Goal: Check status: Check status

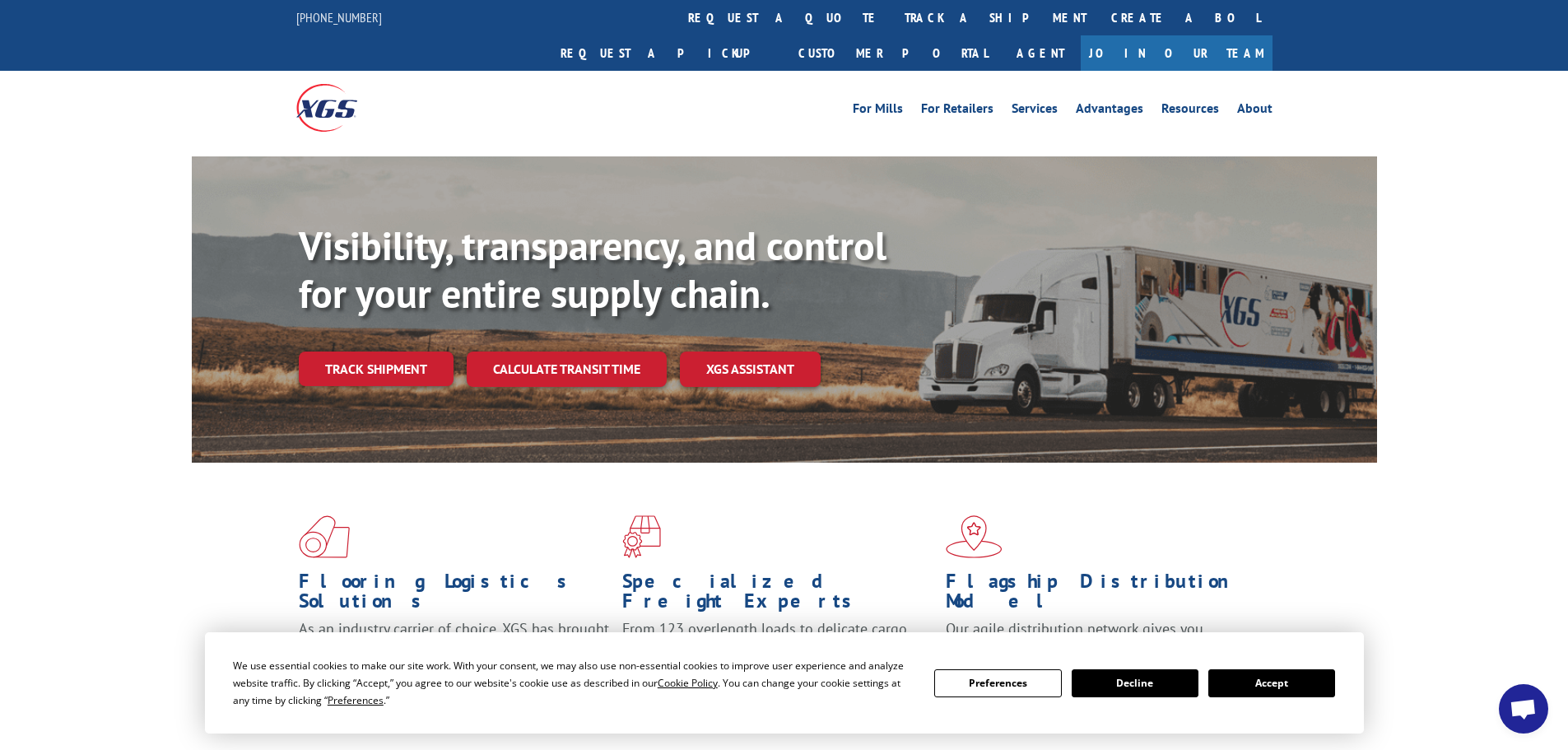
click at [1286, 694] on button "Accept" at bounding box center [1271, 683] width 127 height 28
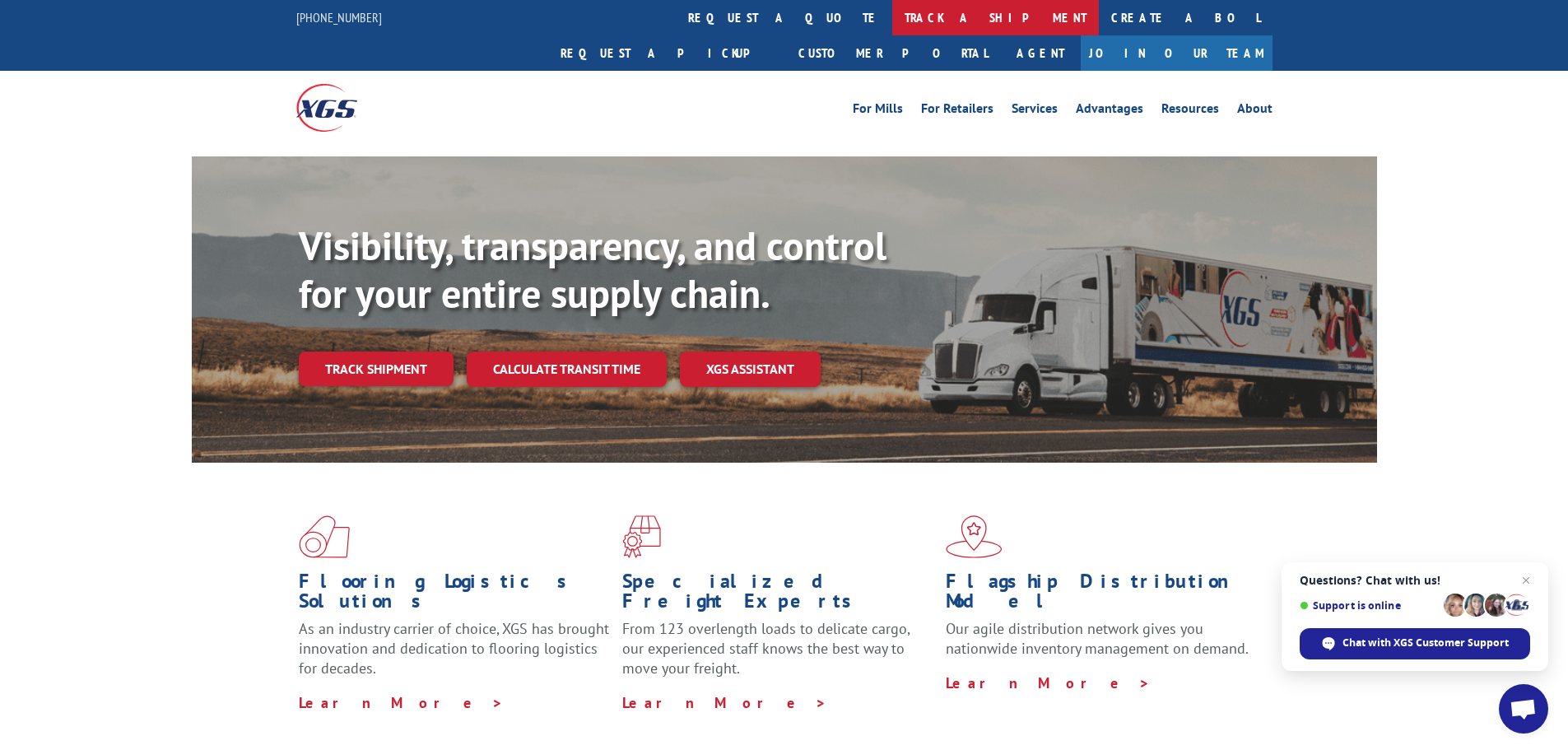
click at [892, 16] on link "track a shipment" at bounding box center [995, 17] width 206 height 35
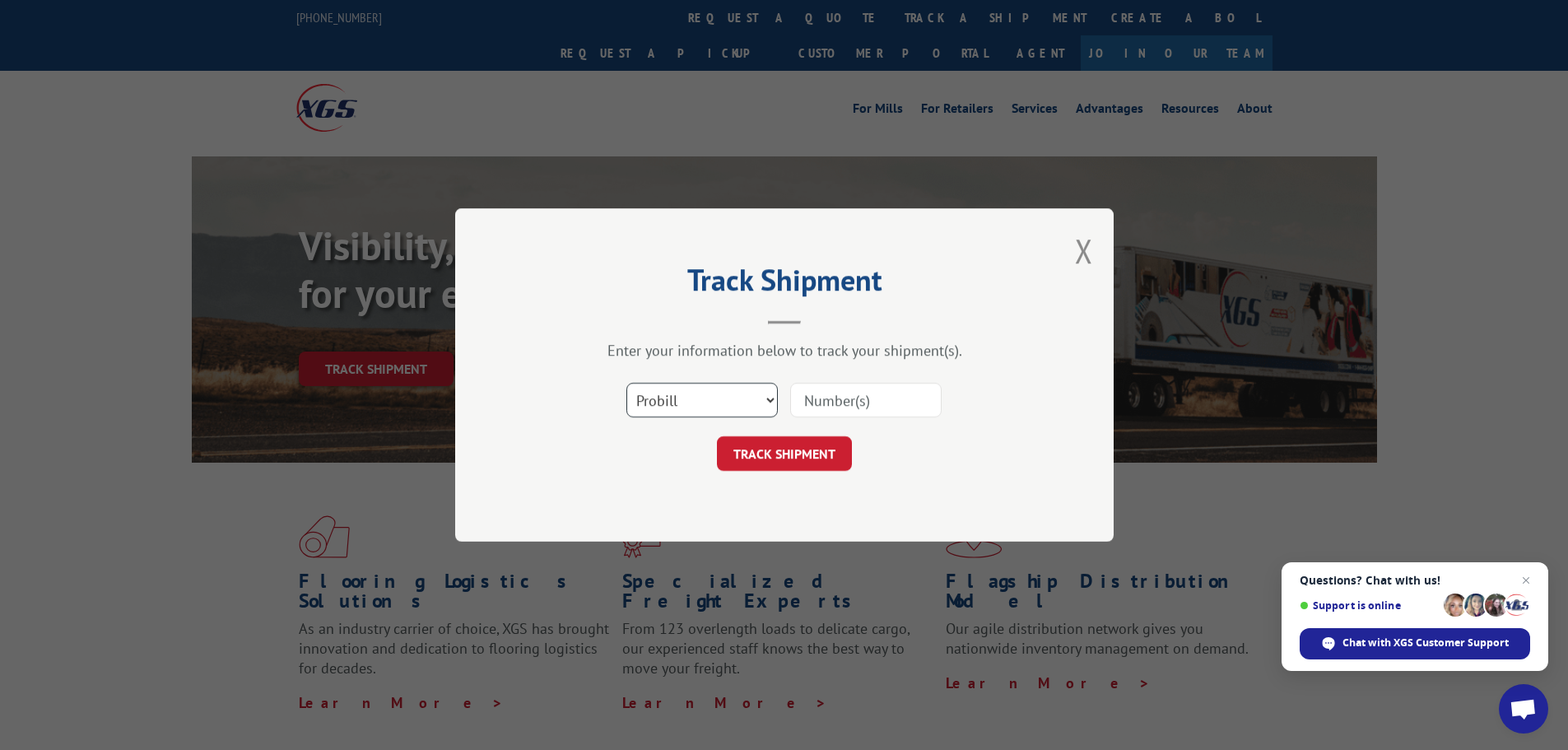
click at [705, 409] on select "Select category... Probill BOL PO" at bounding box center [702, 400] width 151 height 34
click at [627, 383] on select "Select category... Probill BOL PO" at bounding box center [702, 400] width 151 height 34
click at [872, 406] on input at bounding box center [866, 400] width 151 height 34
paste input "31499240"
type input "31499240"
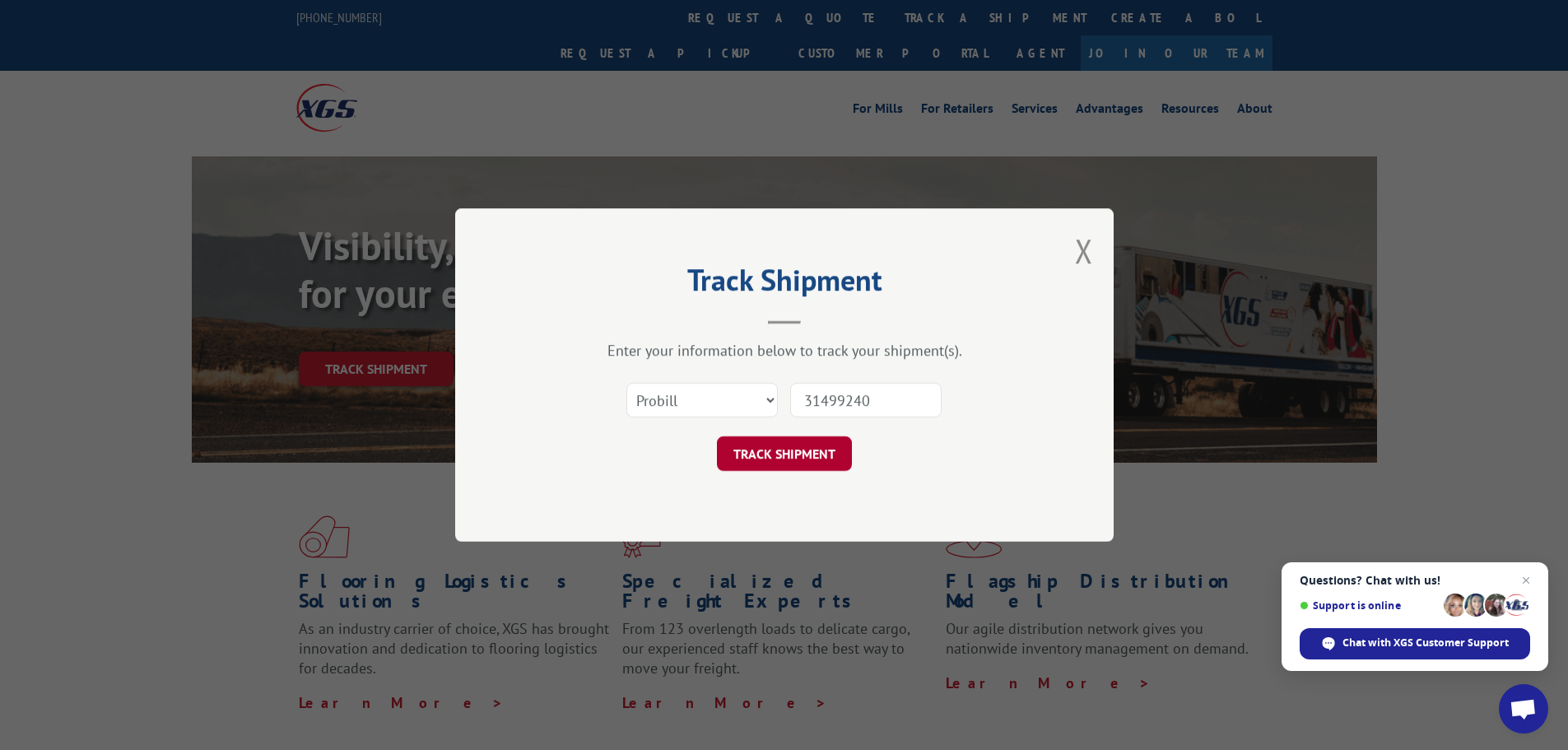
click at [794, 464] on button "TRACK SHIPMENT" at bounding box center [785, 454] width 135 height 34
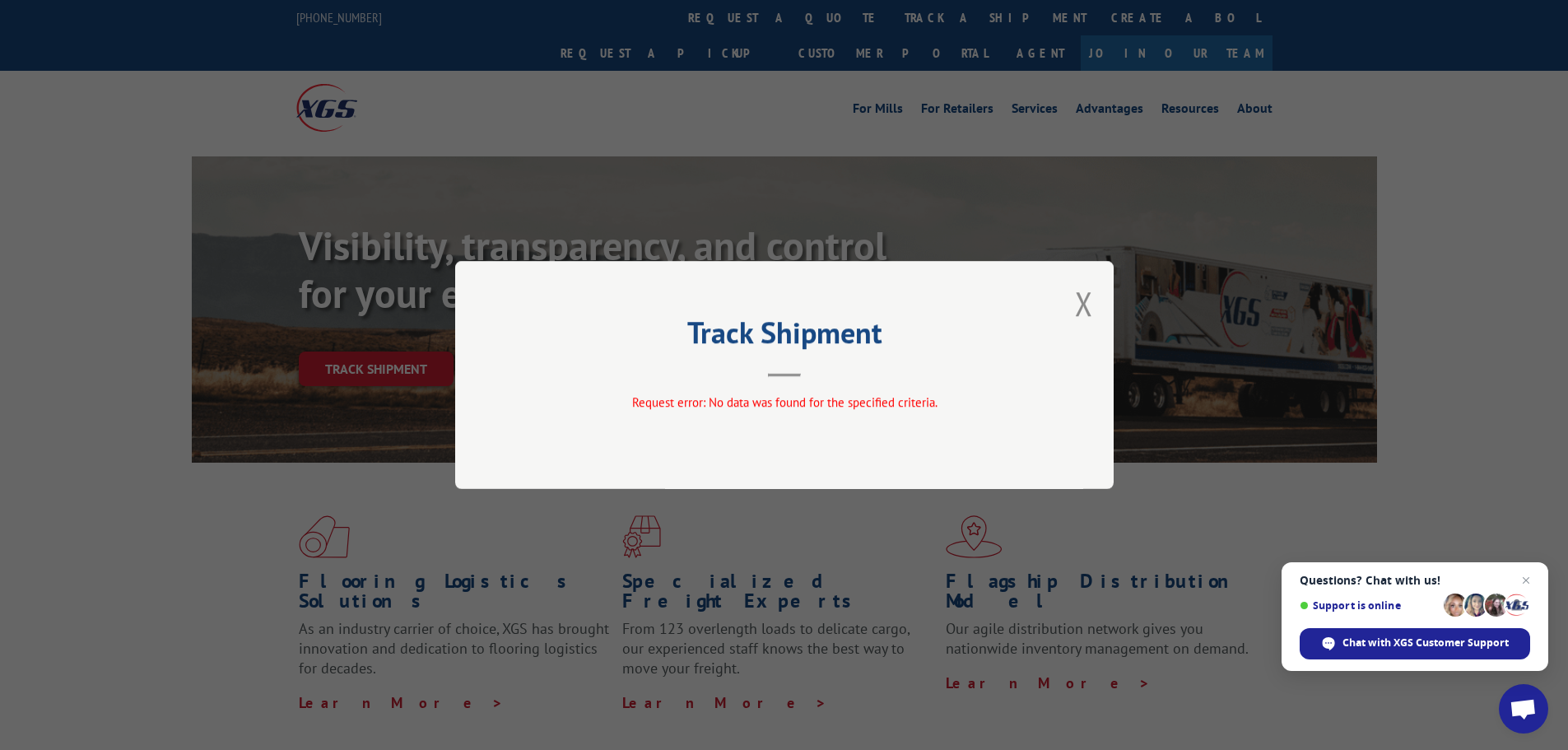
click at [751, 382] on div "Track Shipment Request error: No data was found for the specified criteria." at bounding box center [785, 375] width 658 height 228
click at [1086, 303] on button "Close modal" at bounding box center [1084, 304] width 18 height 44
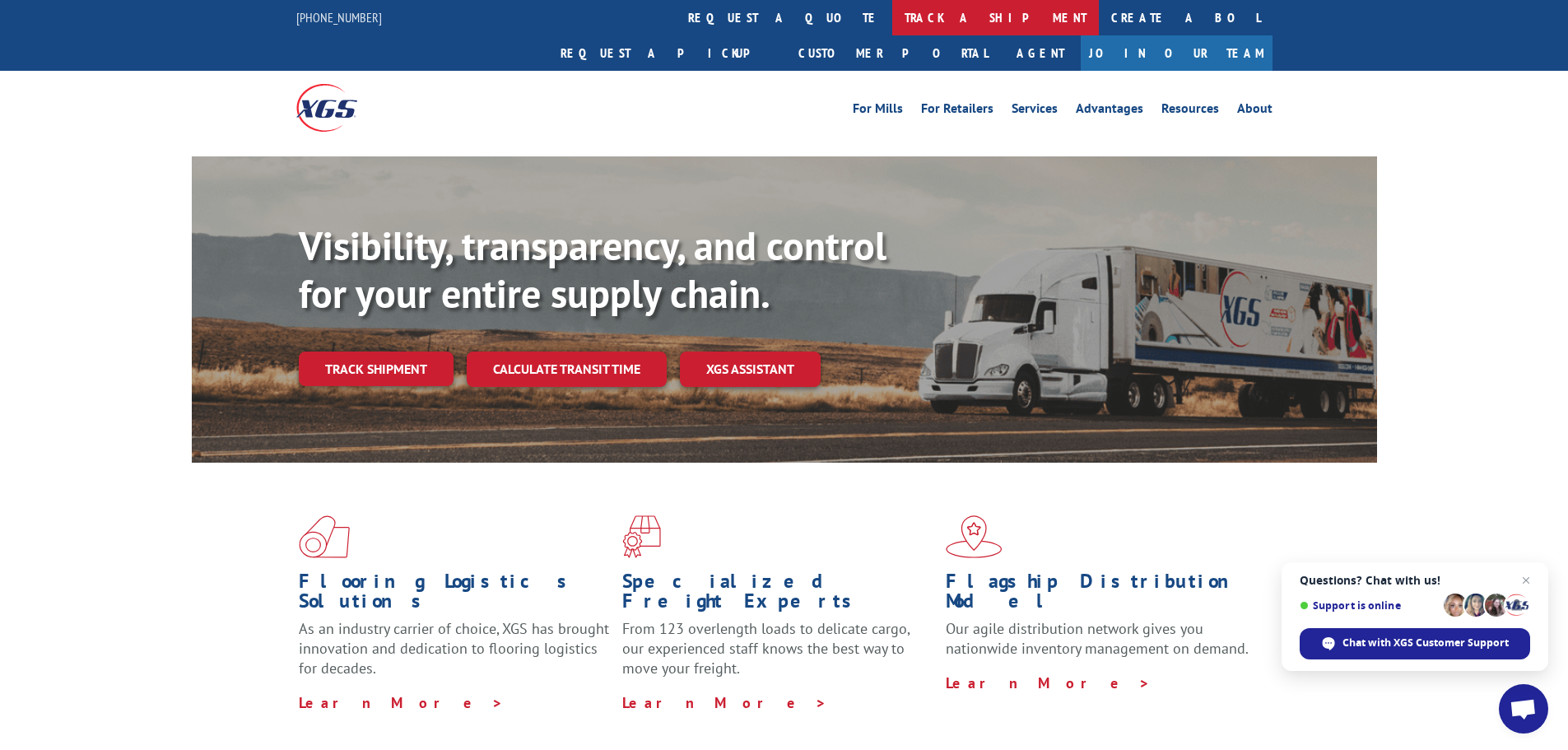
click at [892, 15] on link "track a shipment" at bounding box center [995, 17] width 206 height 35
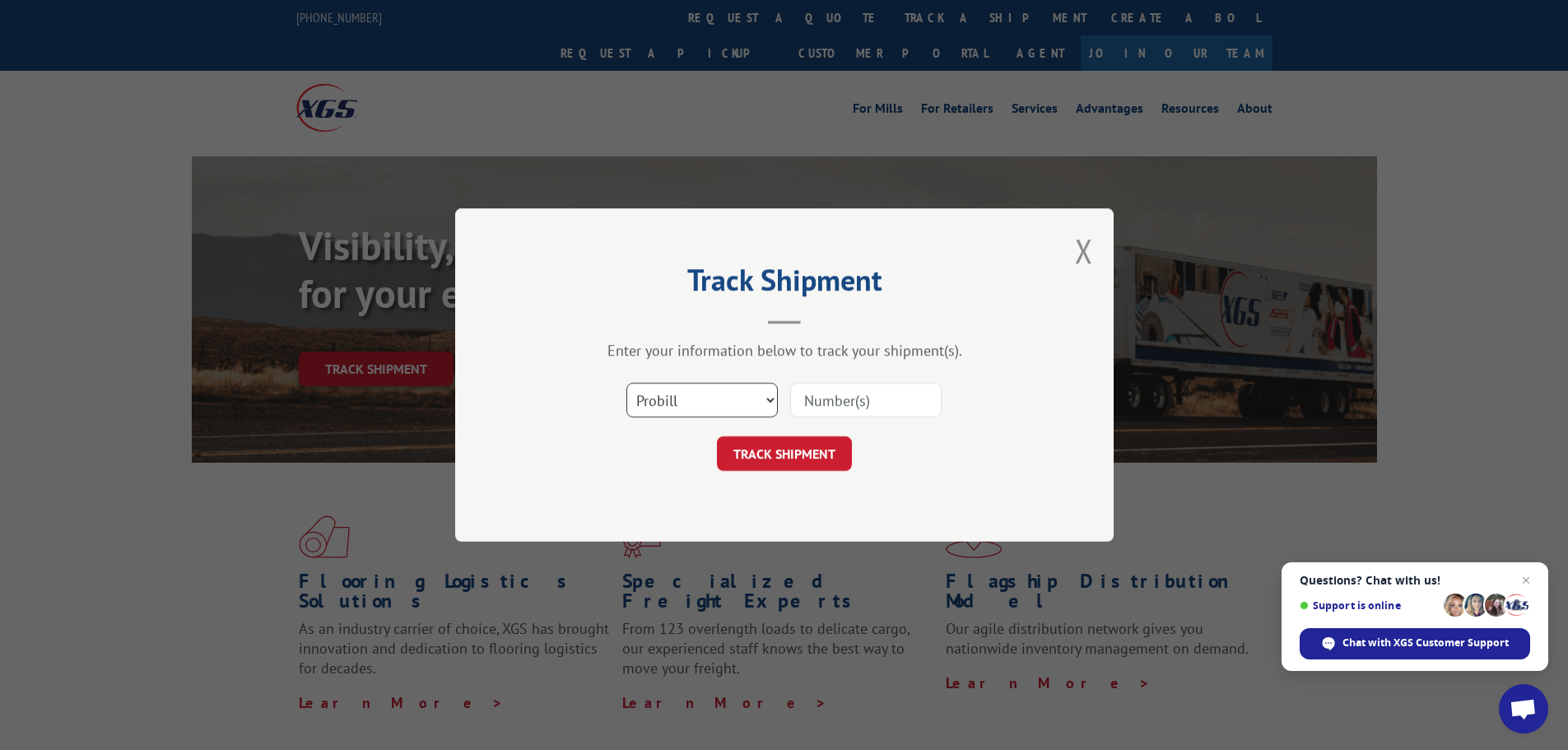
click at [685, 391] on select "Select category... Probill BOL PO" at bounding box center [702, 400] width 151 height 34
select select "bol"
click at [627, 383] on select "Select category... Probill BOL PO" at bounding box center [702, 400] width 151 height 34
click at [818, 405] on input at bounding box center [866, 400] width 151 height 34
paste input "1456498"
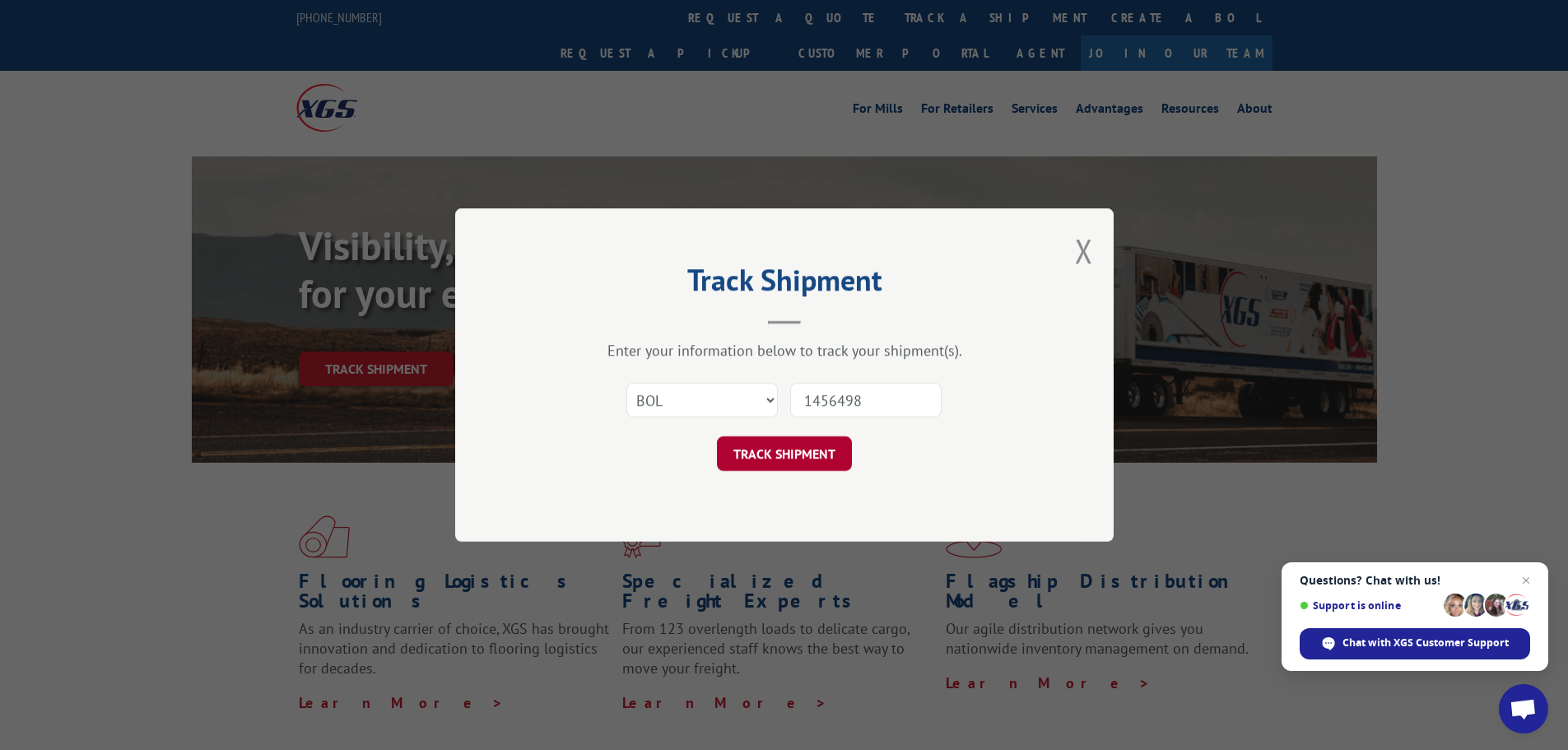
type input "1456498"
click at [802, 461] on button "TRACK SHIPMENT" at bounding box center [785, 454] width 135 height 34
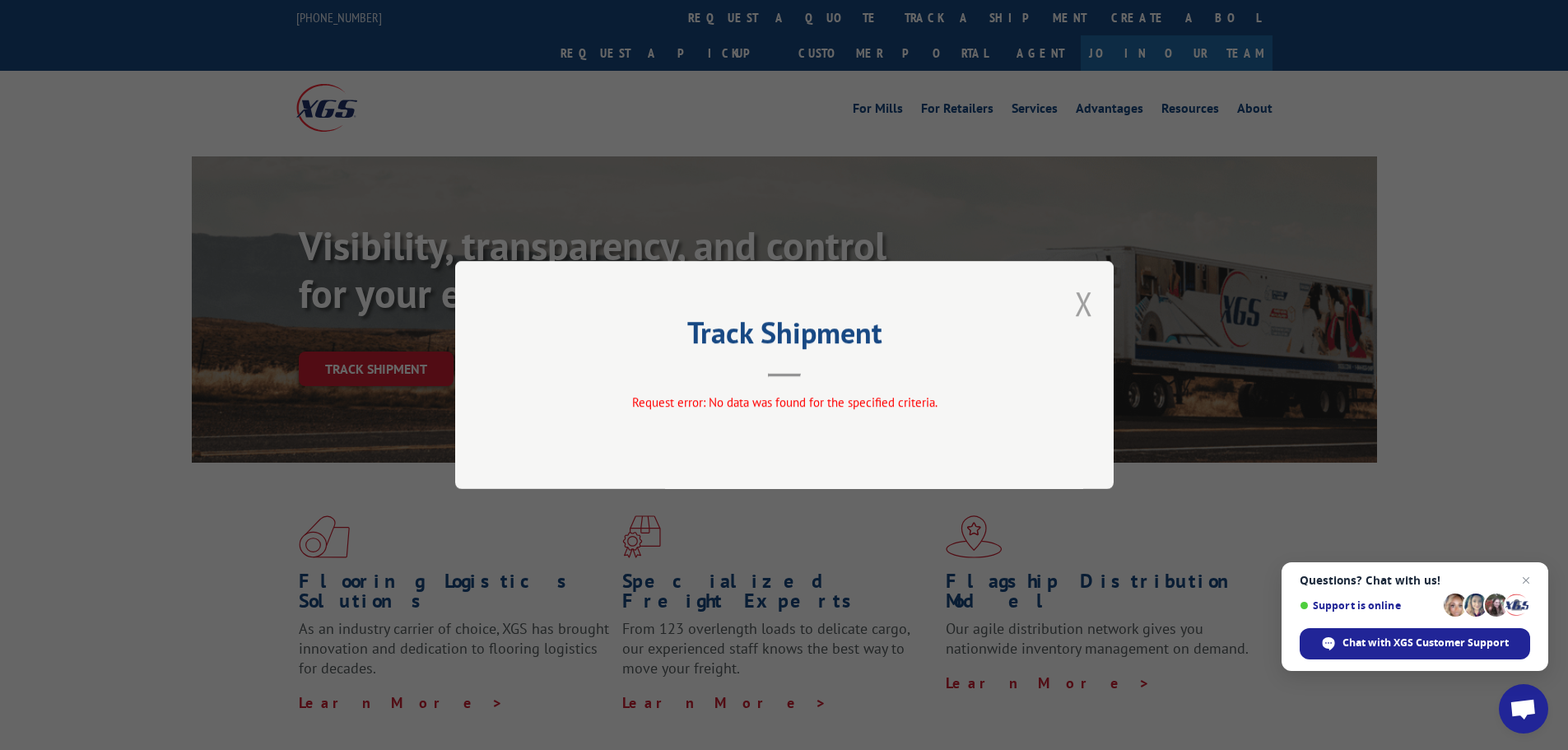
click at [1083, 304] on button "Close modal" at bounding box center [1084, 304] width 18 height 44
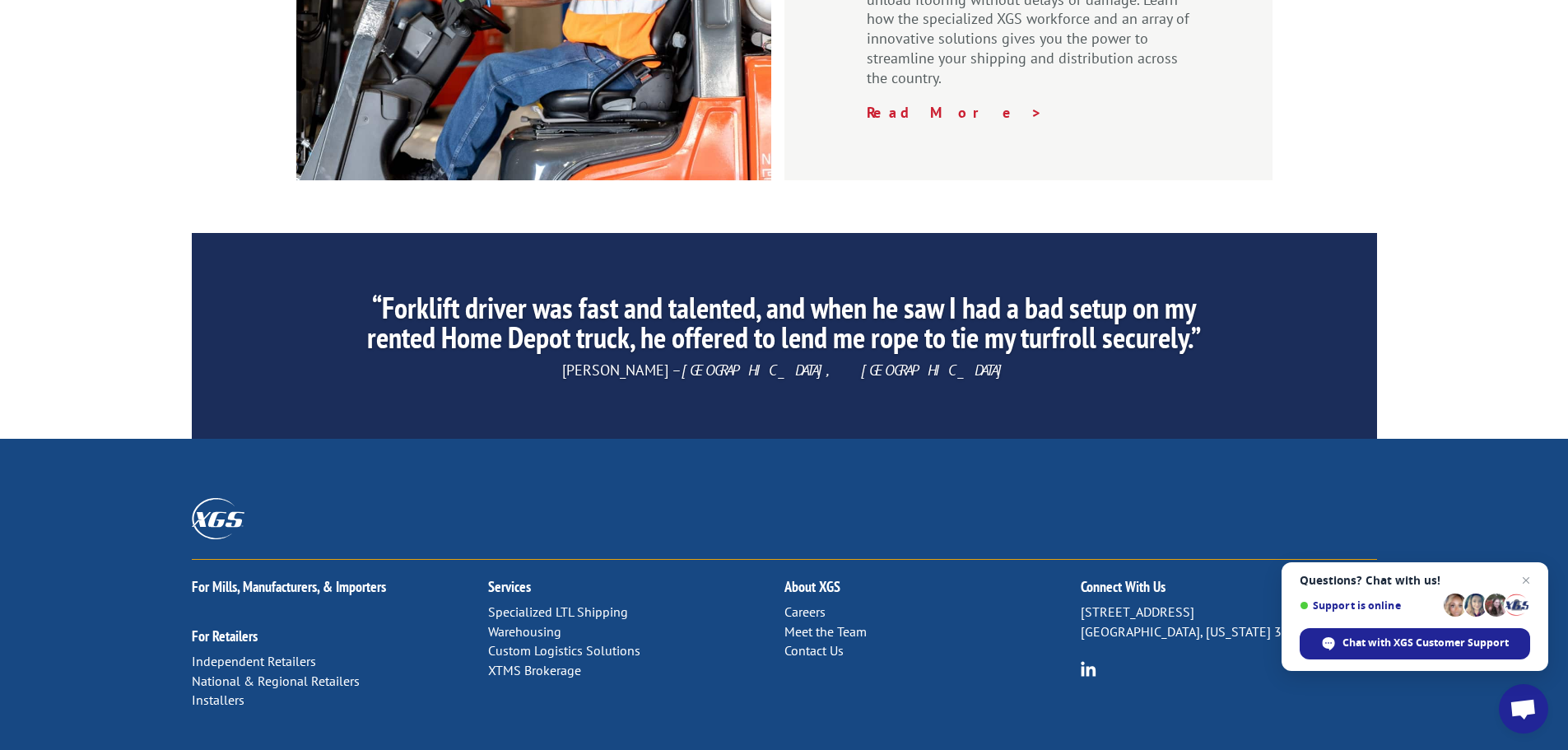
scroll to position [2510, 0]
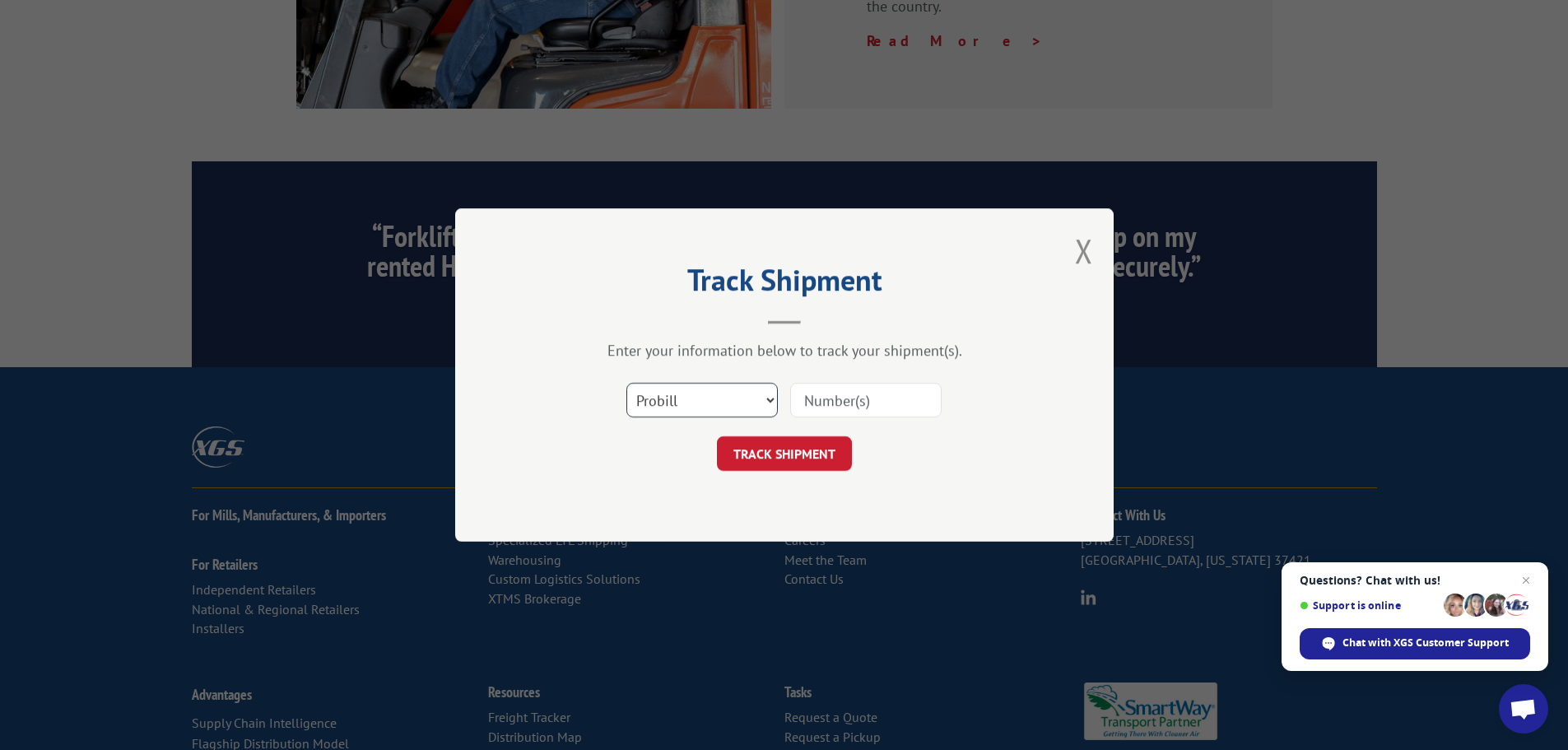
click at [702, 389] on select "Select category... Probill BOL PO" at bounding box center [702, 400] width 151 height 34
click at [1092, 242] on button "Close modal" at bounding box center [1084, 251] width 18 height 44
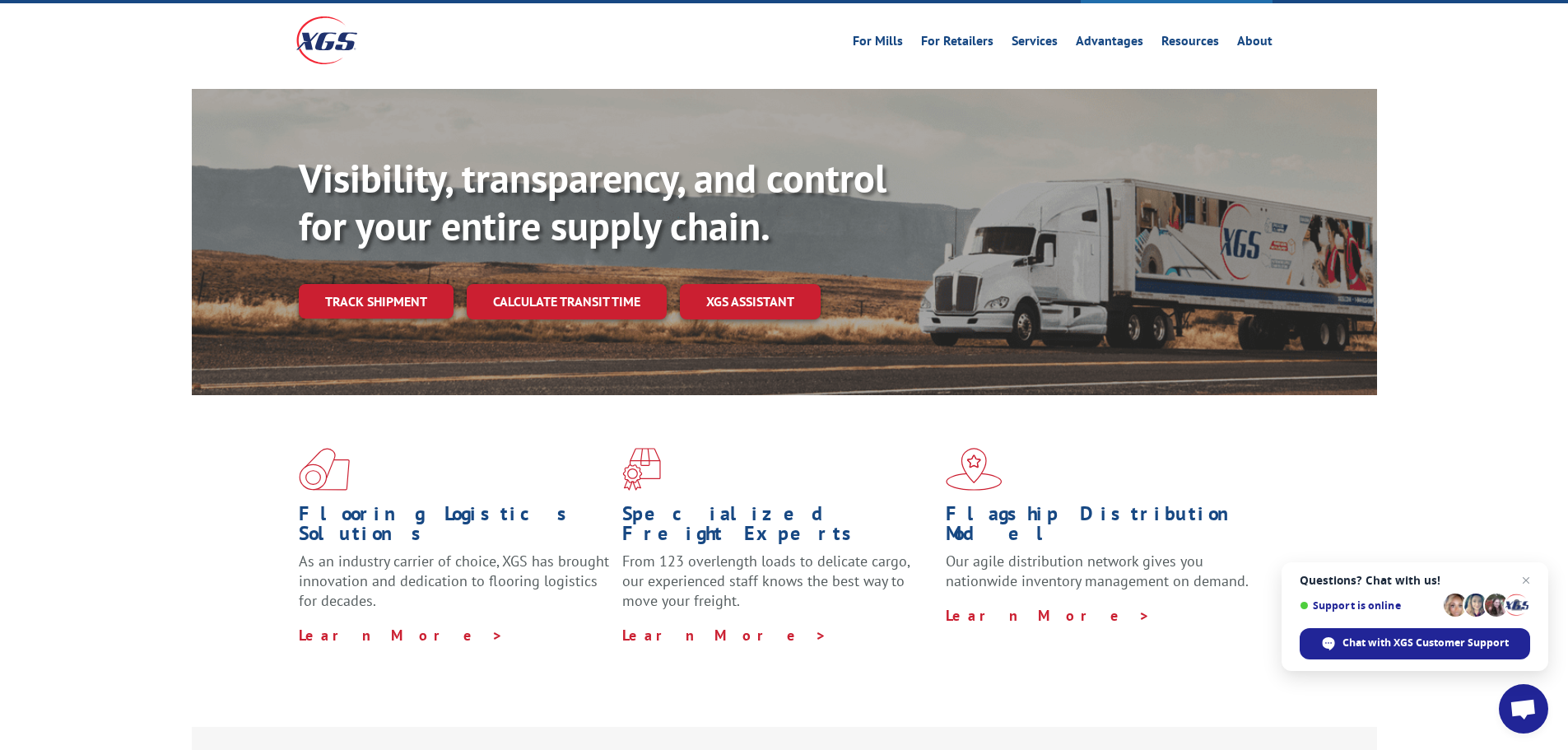
scroll to position [0, 0]
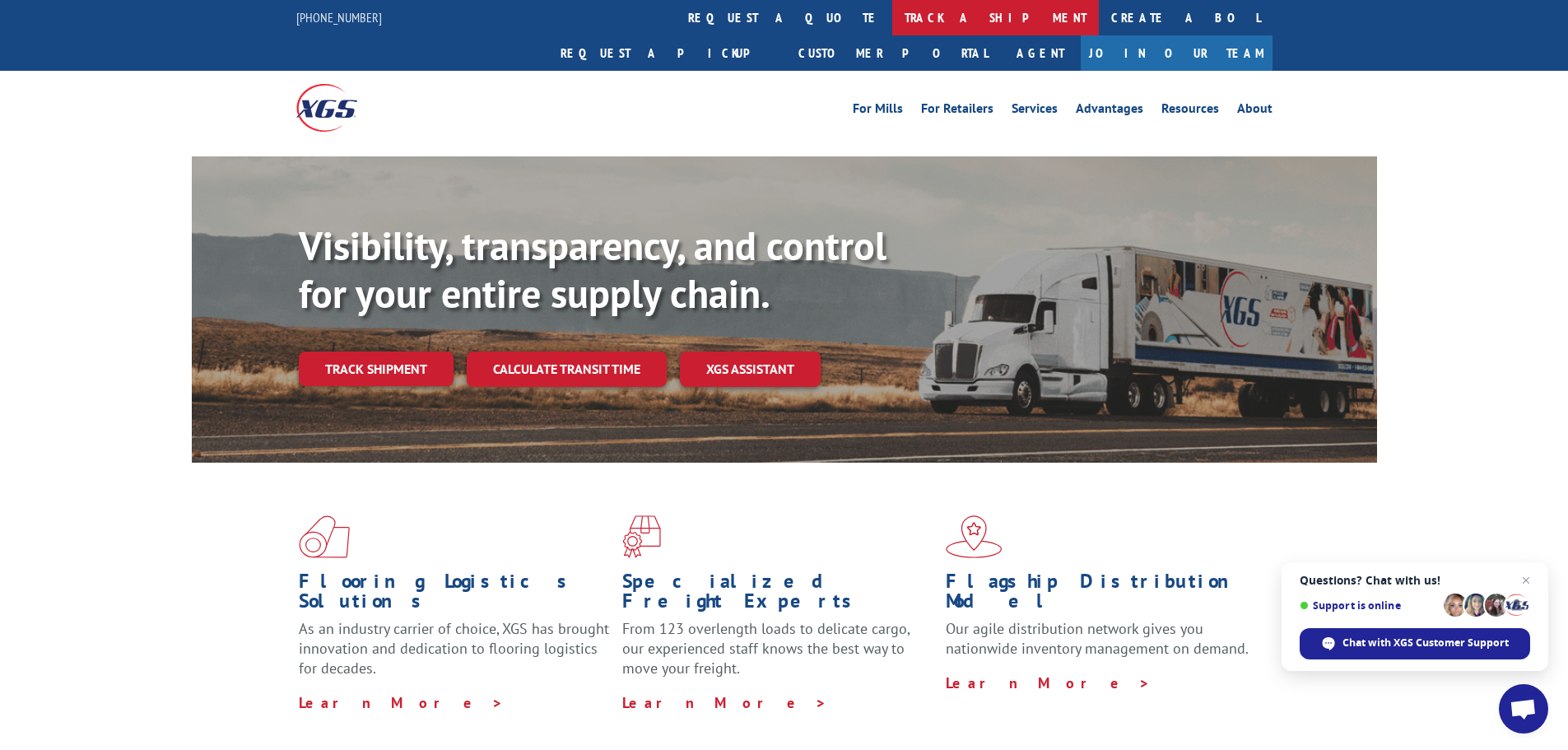
click at [892, 23] on link "track a shipment" at bounding box center [995, 17] width 206 height 35
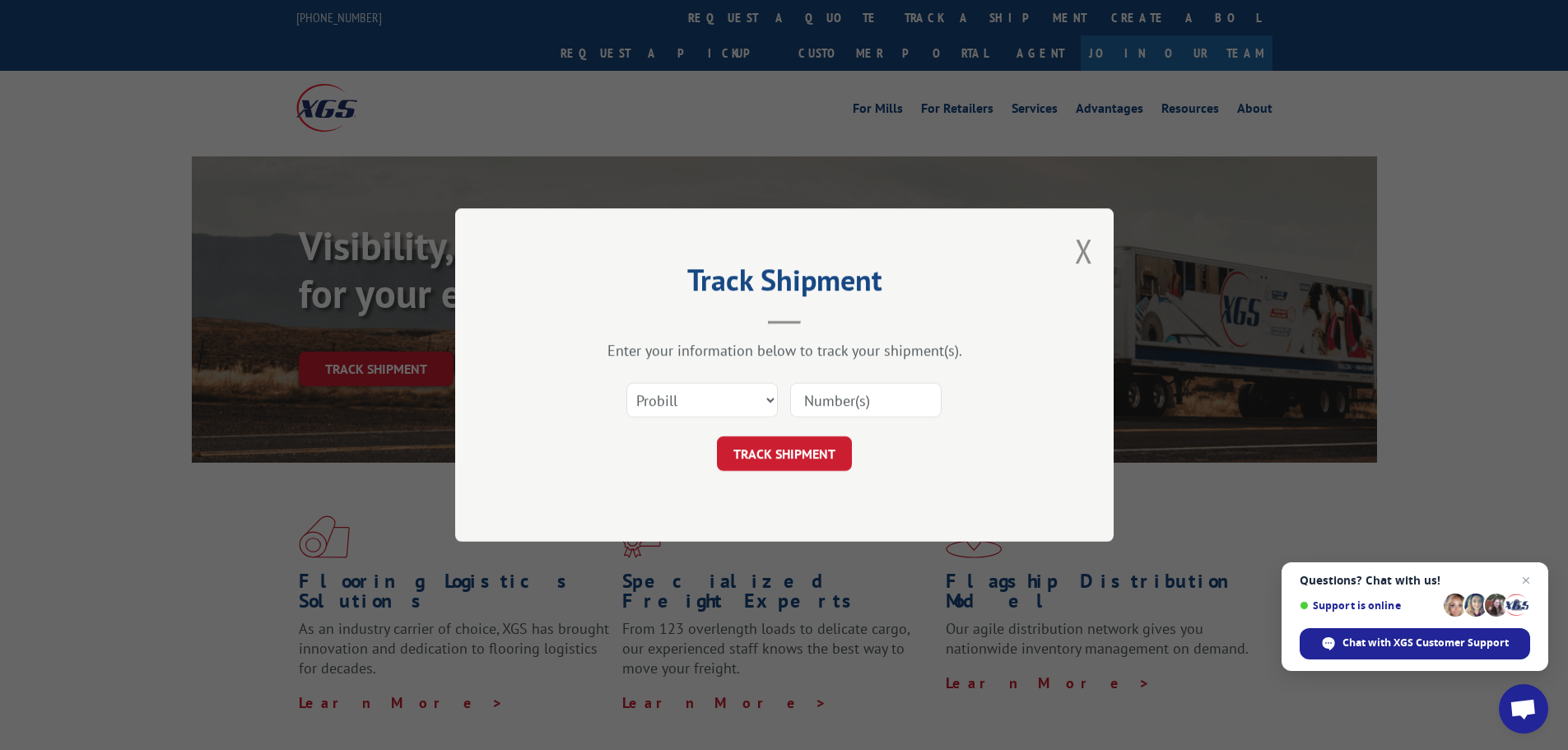
click at [320, 24] on div "Track Shipment Enter your information below to track your shipment(s). Select c…" at bounding box center [784, 375] width 1568 height 750
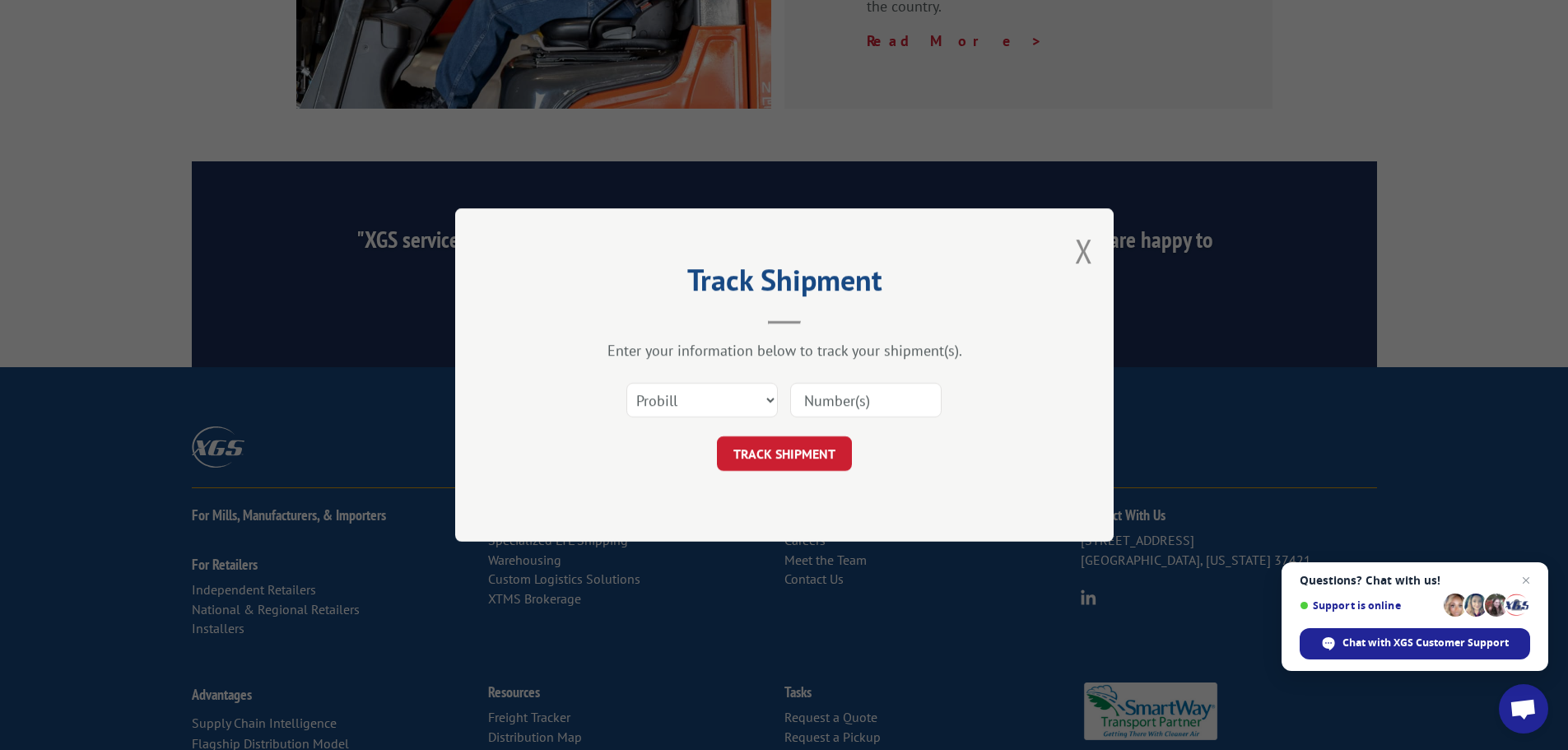
click at [1071, 247] on div "Track Shipment Enter your information below to track your shipment(s). Select c…" at bounding box center [785, 375] width 658 height 333
click at [1082, 247] on button "Close modal" at bounding box center [1084, 251] width 18 height 44
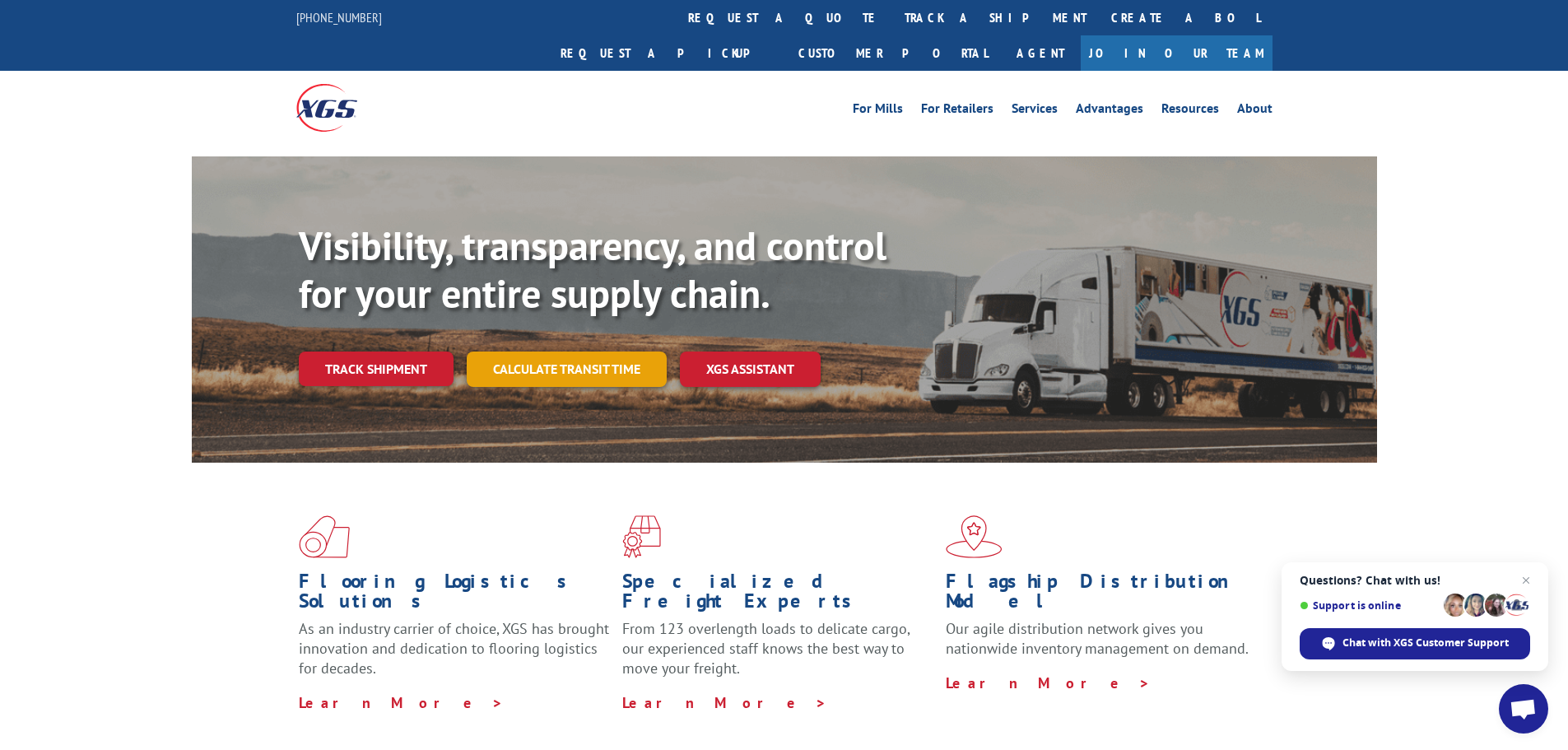
click at [560, 352] on link "Calculate transit time" at bounding box center [567, 369] width 200 height 35
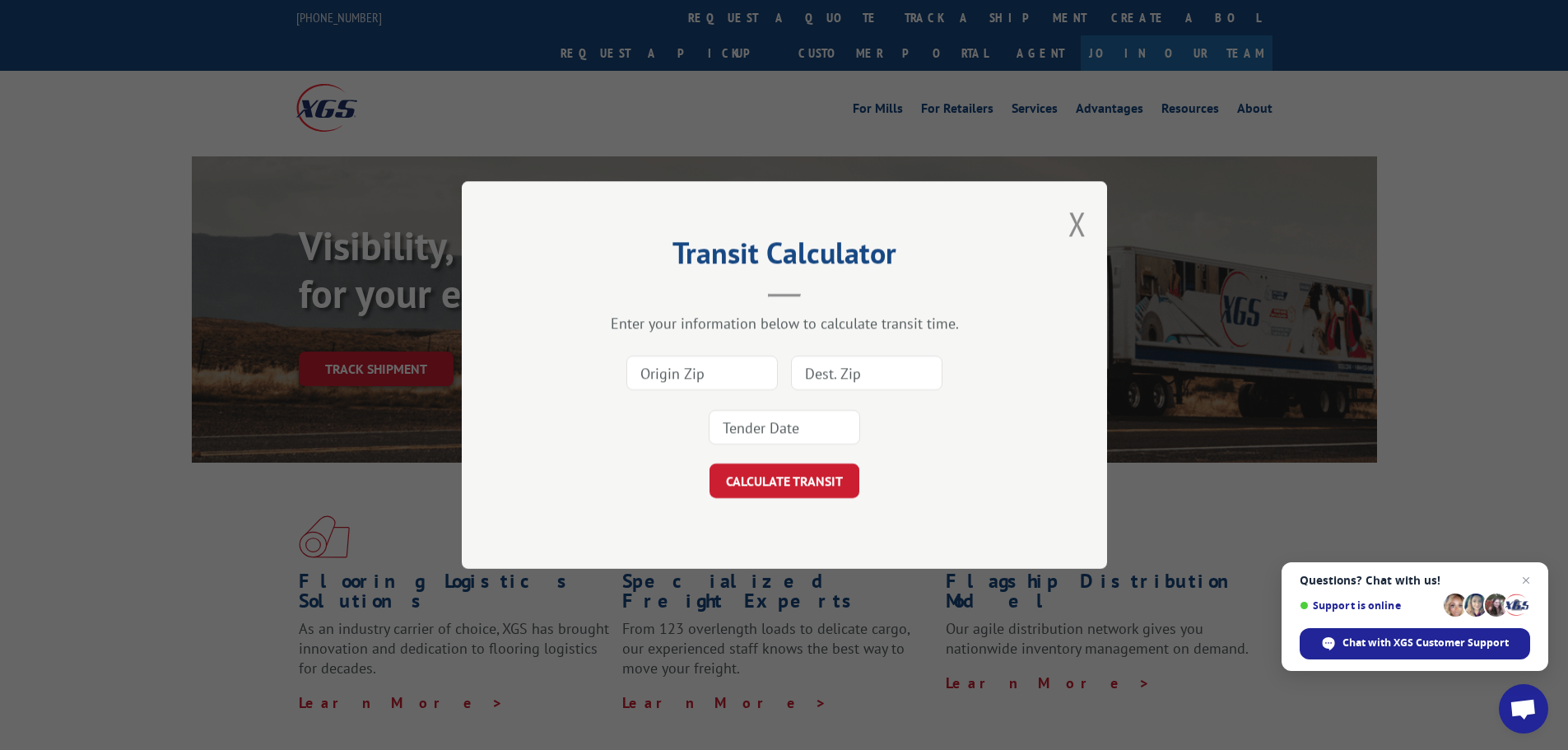
click at [739, 364] on input at bounding box center [702, 373] width 151 height 34
type input "91789"
type input "19030"
click at [789, 449] on div "91789 19030" at bounding box center [784, 400] width 480 height 109
click at [794, 442] on input at bounding box center [784, 427] width 151 height 34
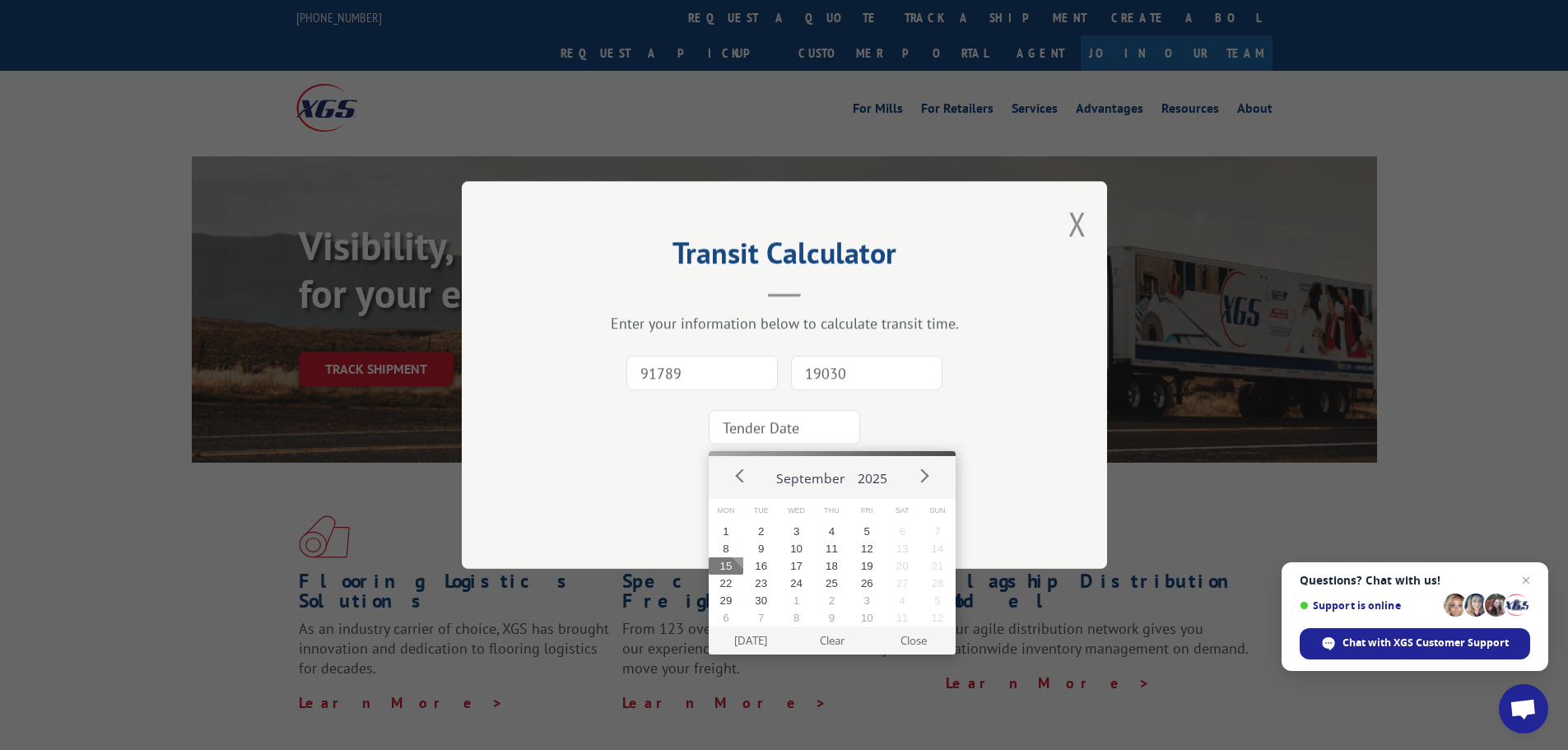
click at [724, 563] on button "15" at bounding box center [726, 566] width 35 height 17
type input "[DATE]"
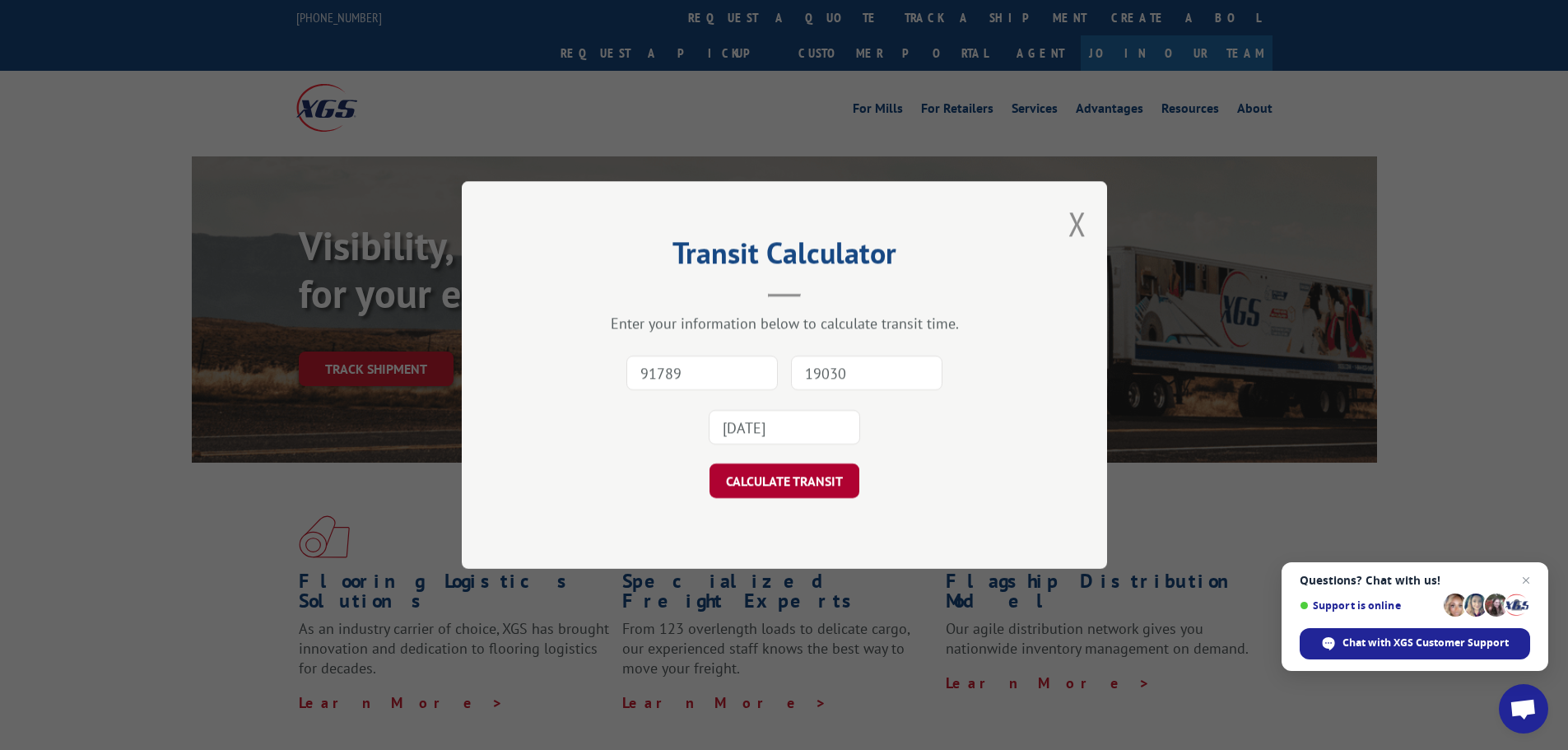
click at [790, 485] on button "CALCULATE TRANSIT" at bounding box center [784, 481] width 149 height 34
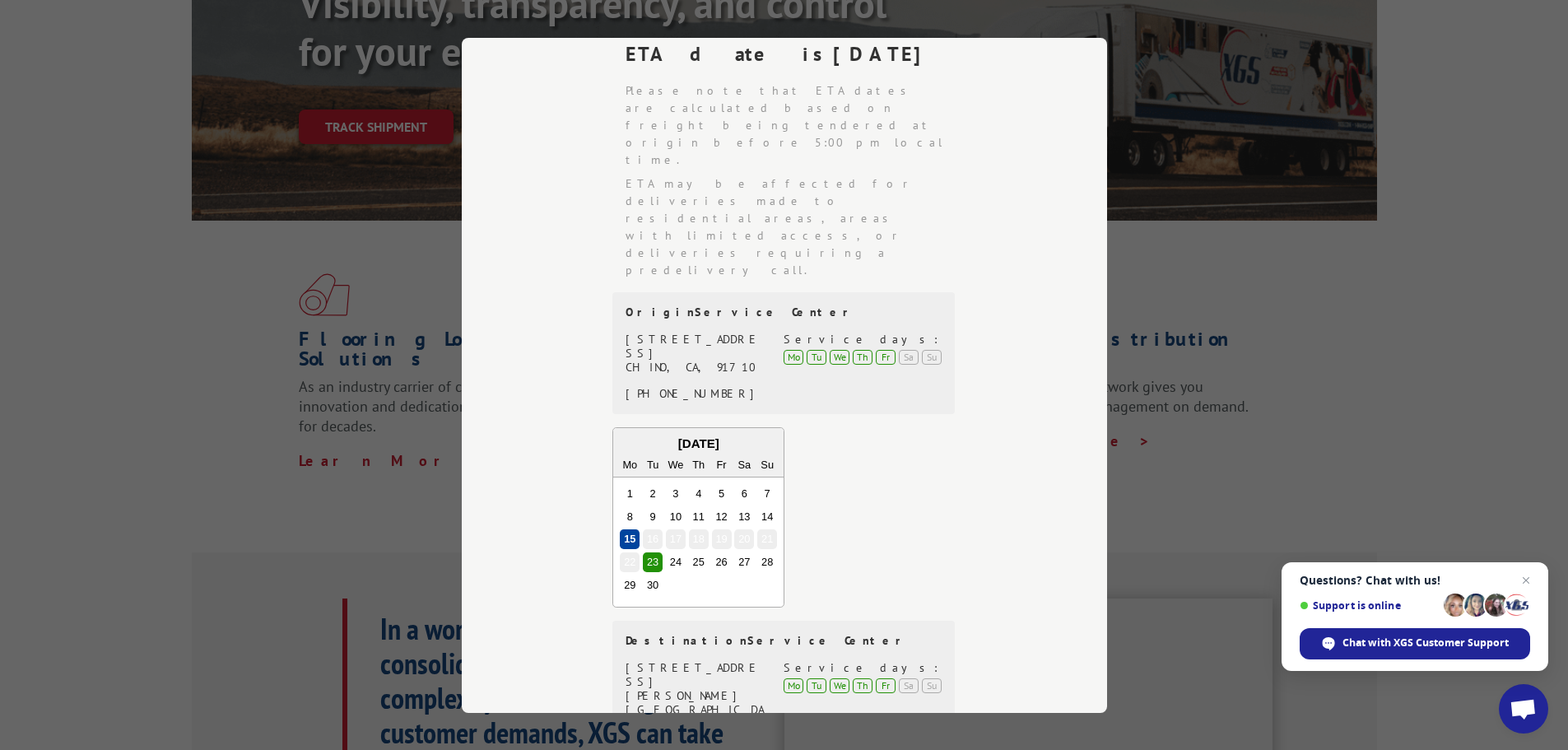
scroll to position [247, 0]
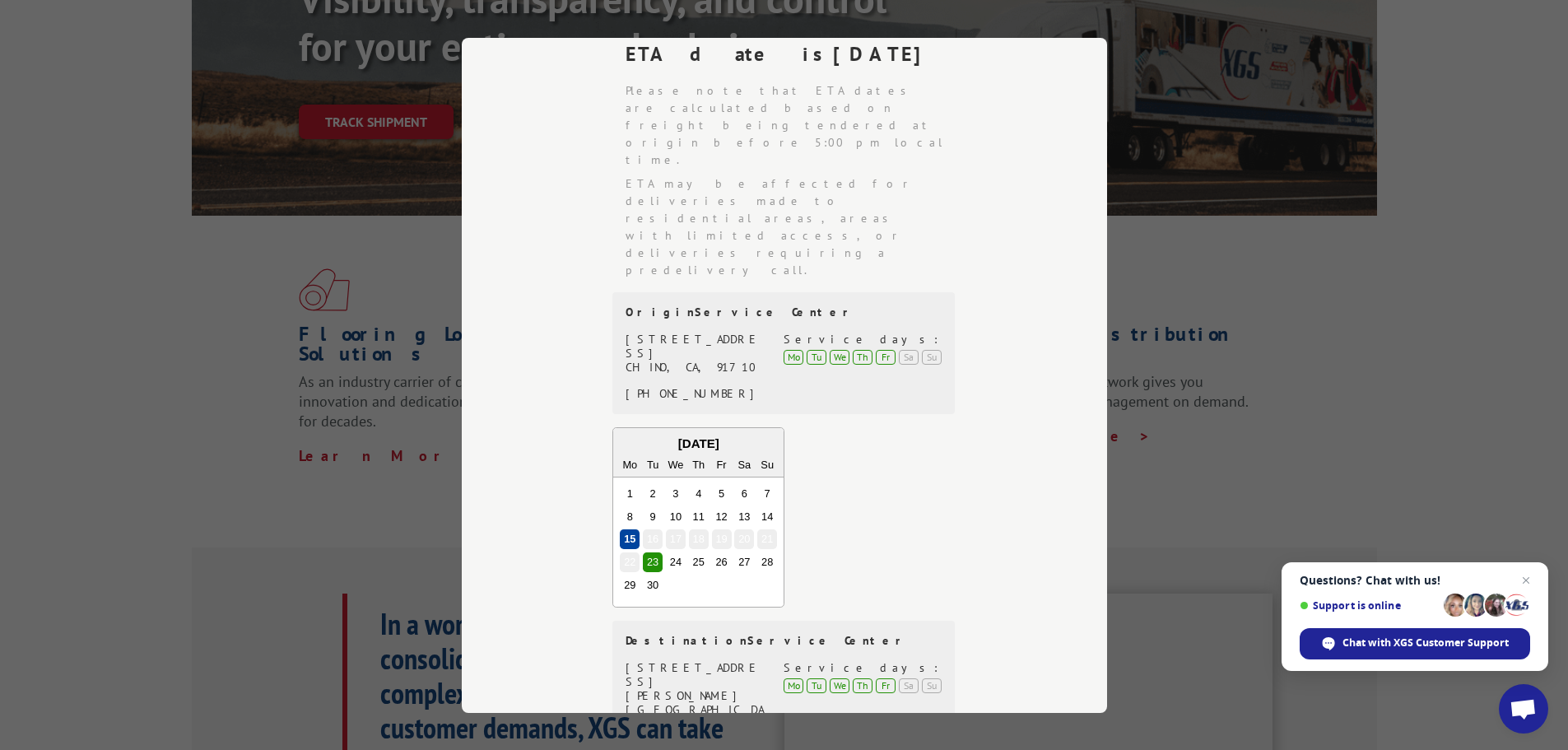
click at [1345, 229] on div "Transit Calculator Enter your information below to calculate transit time. 9178…" at bounding box center [784, 375] width 1568 height 750
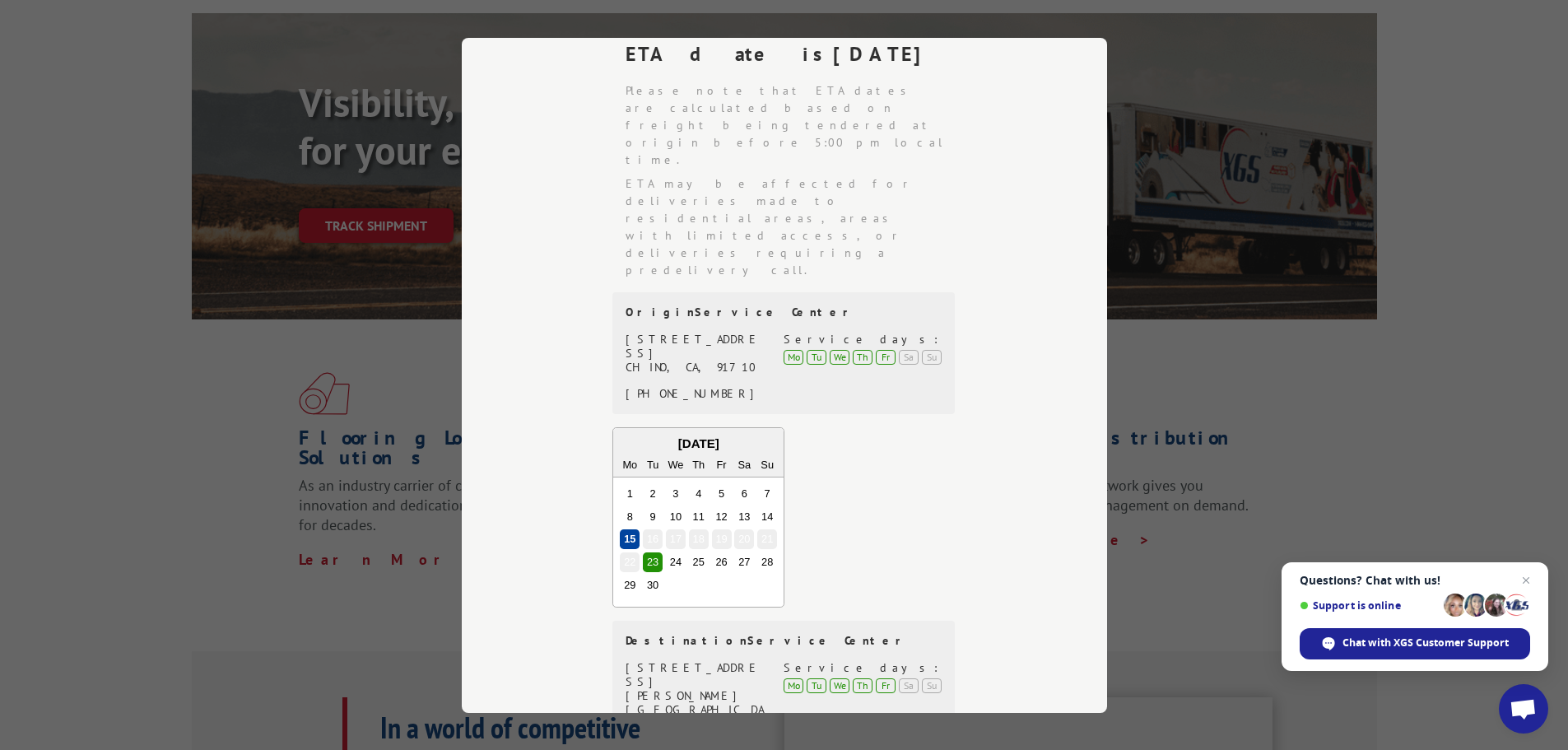
scroll to position [0, 0]
